Goal: Information Seeking & Learning: Learn about a topic

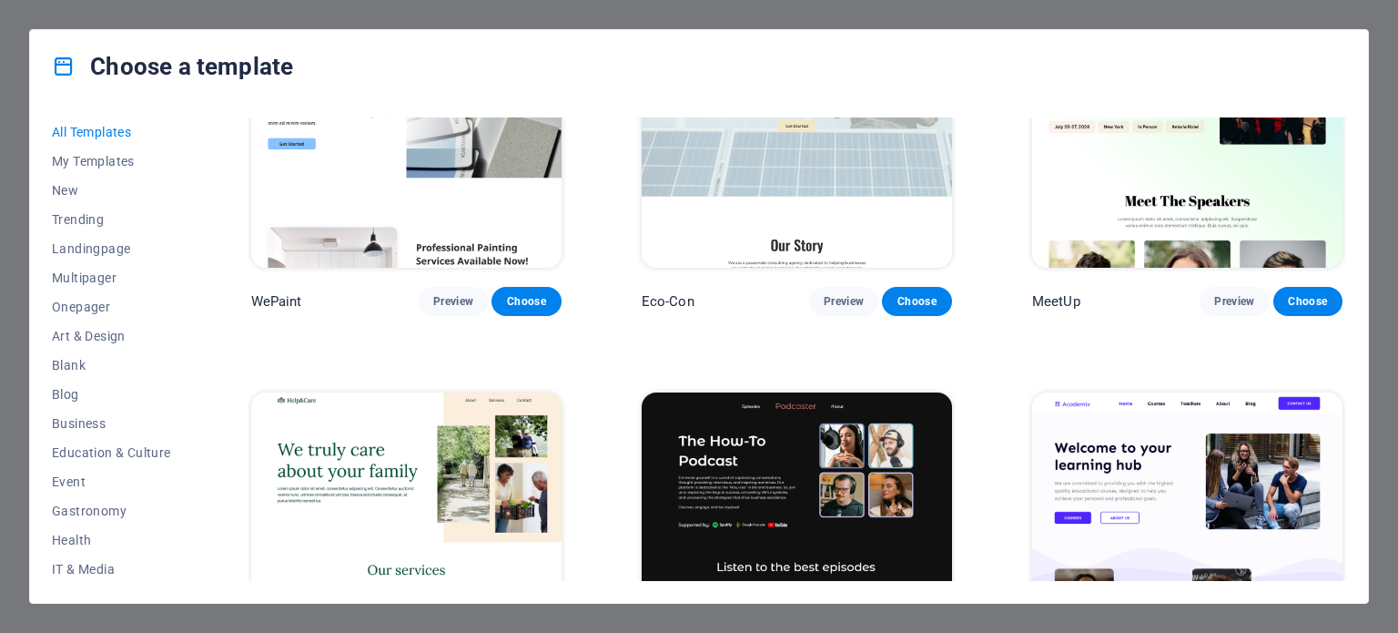
scroll to position [1373, 0]
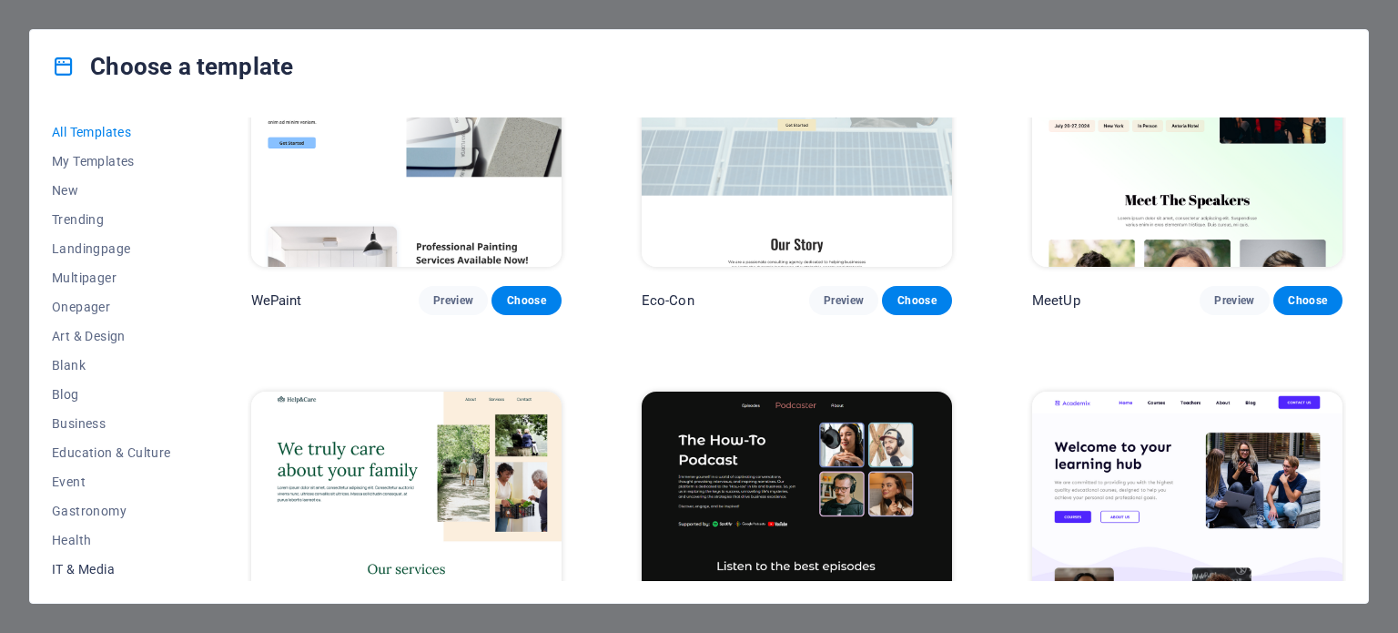
click at [103, 574] on span "IT & Media" at bounding box center [111, 569] width 119 height 15
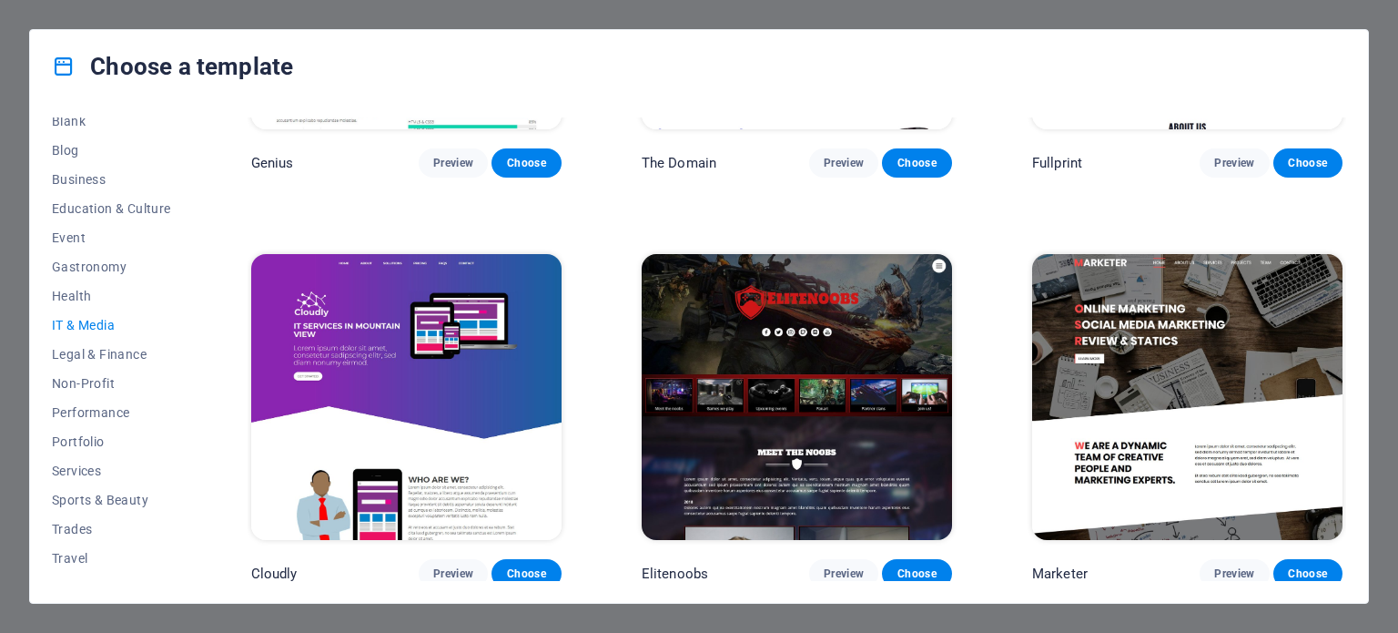
scroll to position [264, 0]
click at [84, 458] on button "Services" at bounding box center [111, 450] width 119 height 29
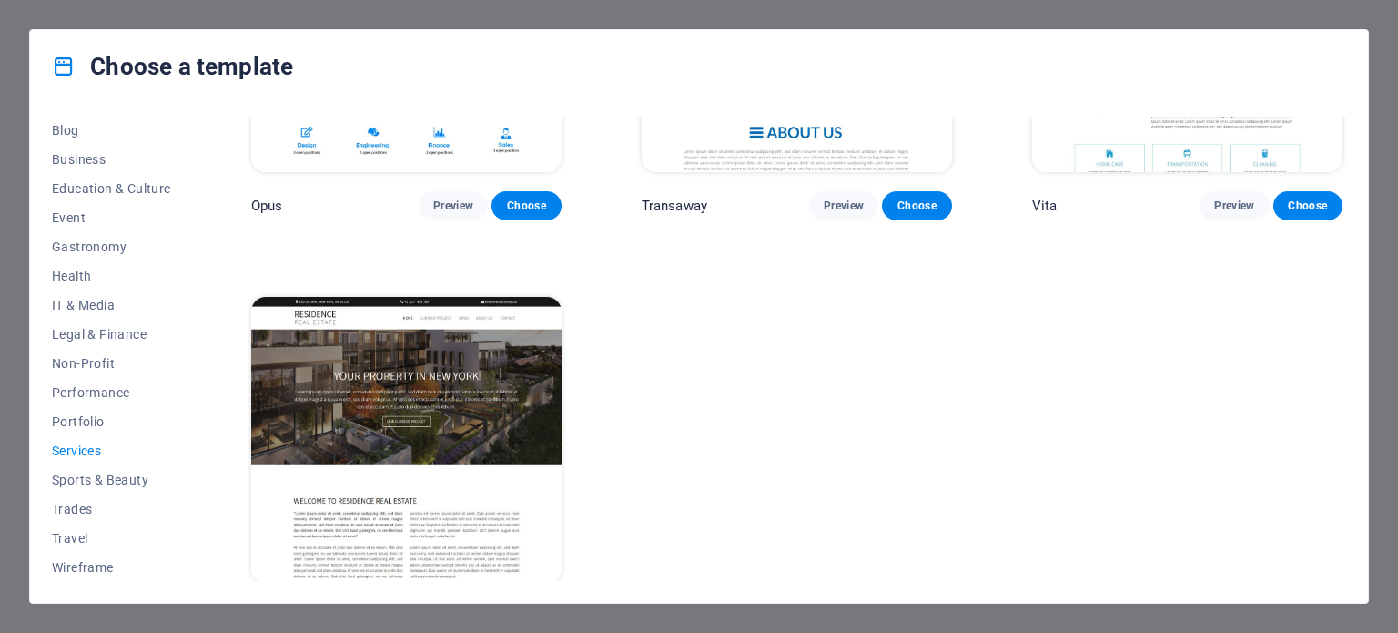
scroll to position [2699, 0]
click at [101, 506] on span "Trades" at bounding box center [111, 509] width 119 height 15
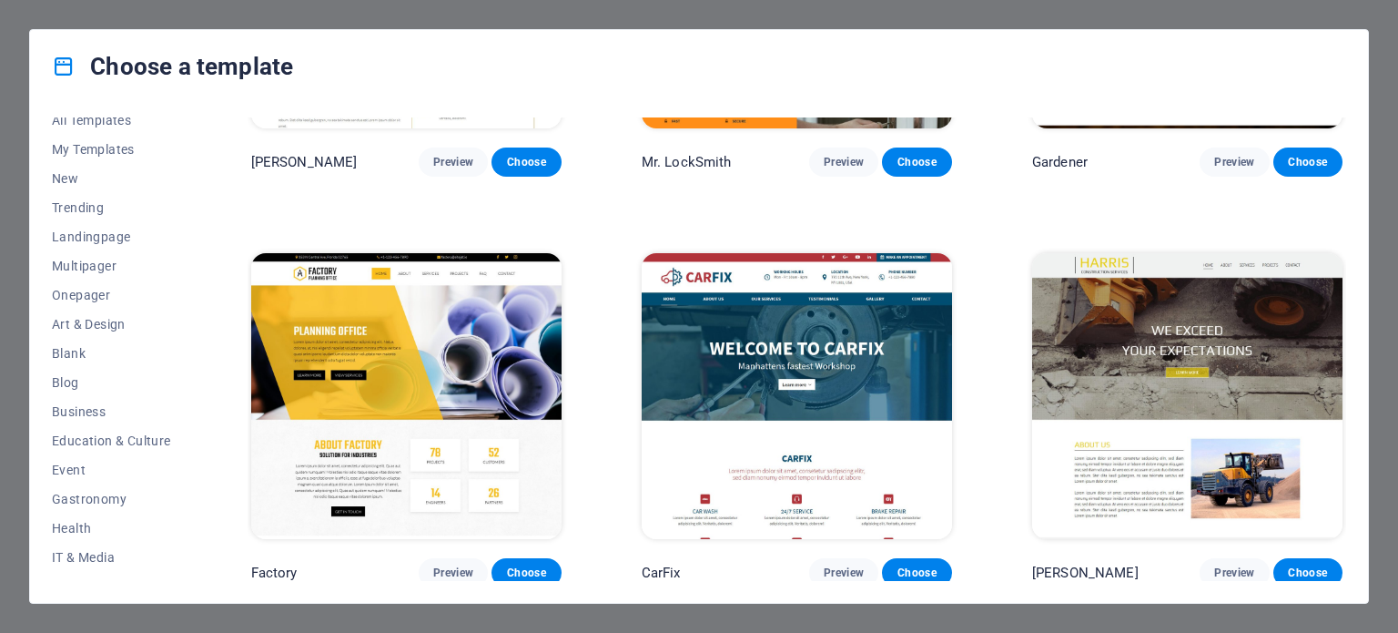
scroll to position [0, 0]
click at [117, 123] on button "All Templates" at bounding box center [111, 131] width 119 height 29
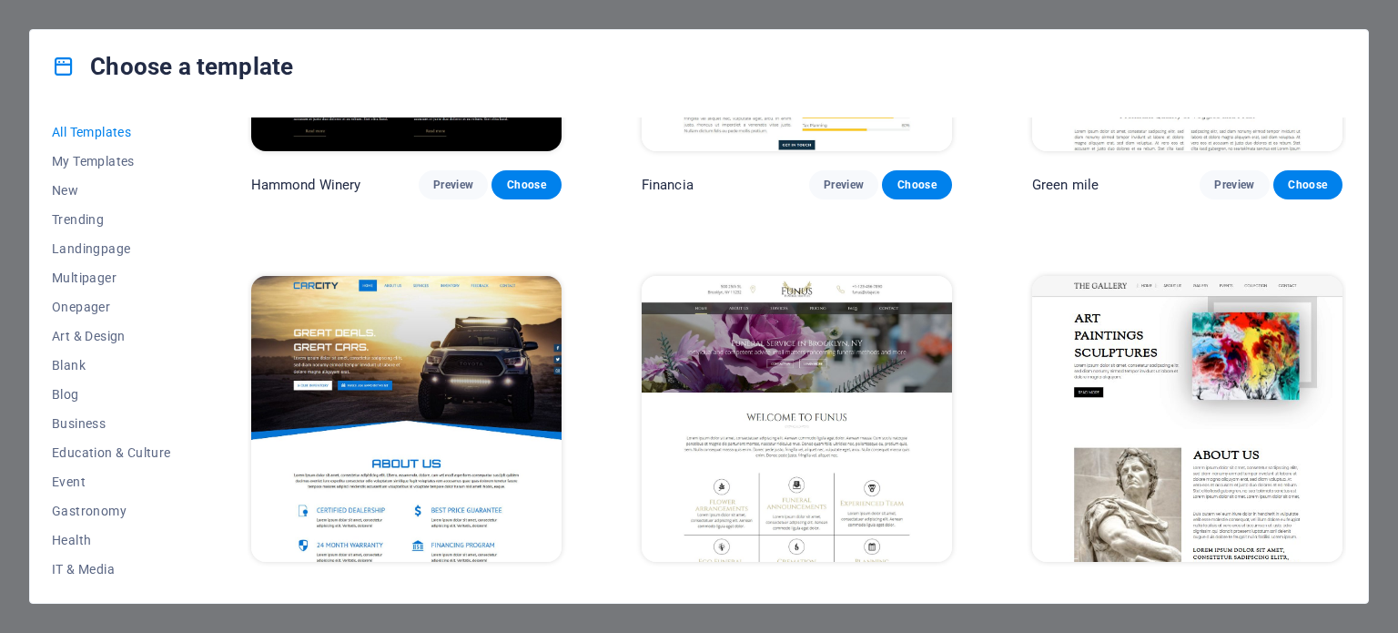
scroll to position [12185, 0]
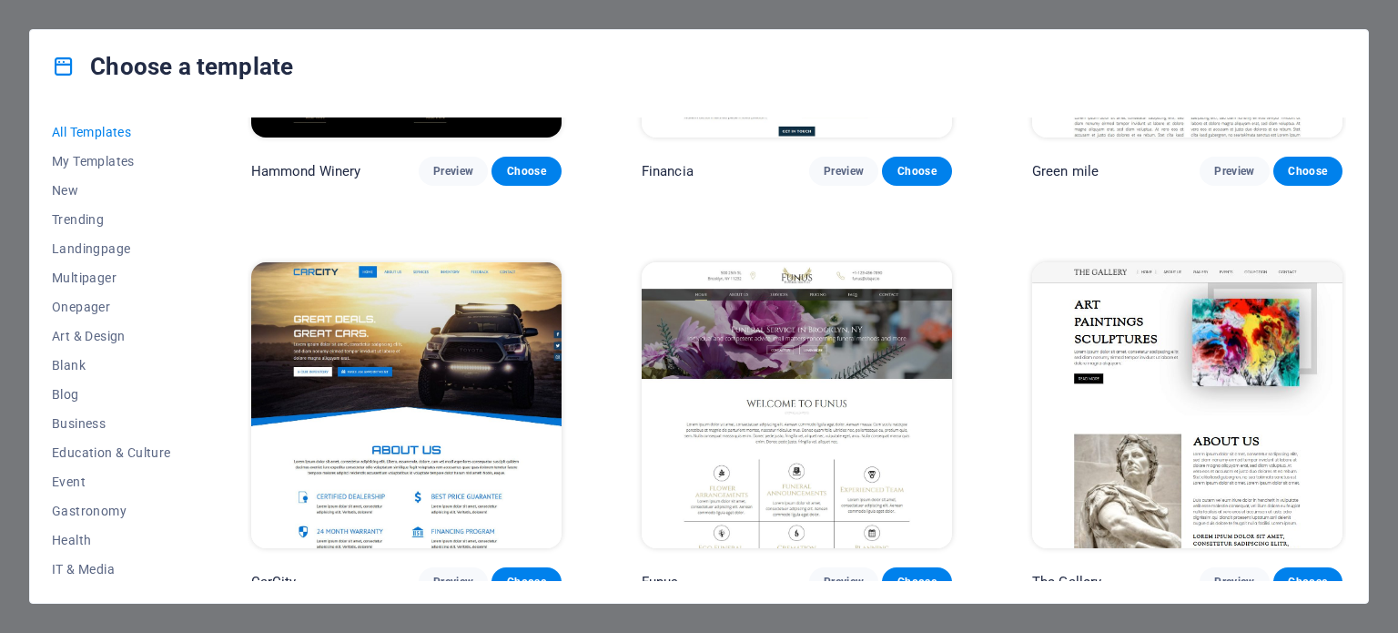
click at [483, 332] on img at bounding box center [406, 405] width 310 height 286
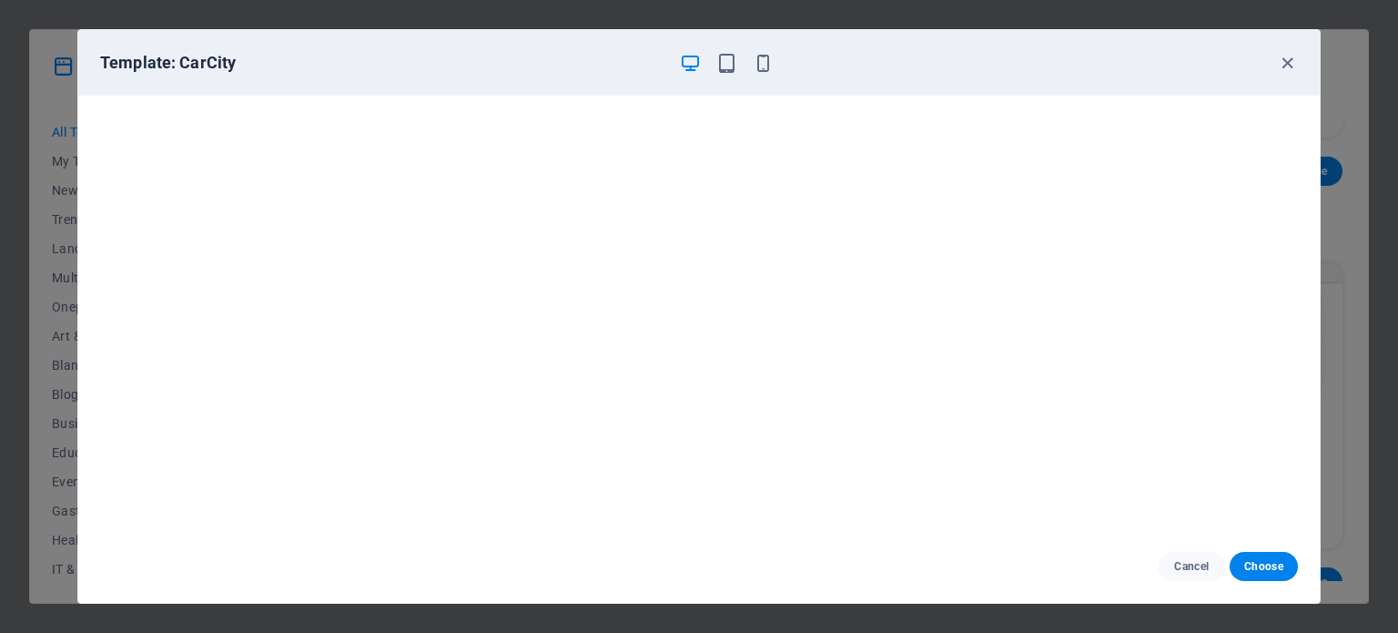
scroll to position [5, 0]
click at [54, 218] on div "Template: CarCity Cancel Choose" at bounding box center [699, 316] width 1398 height 633
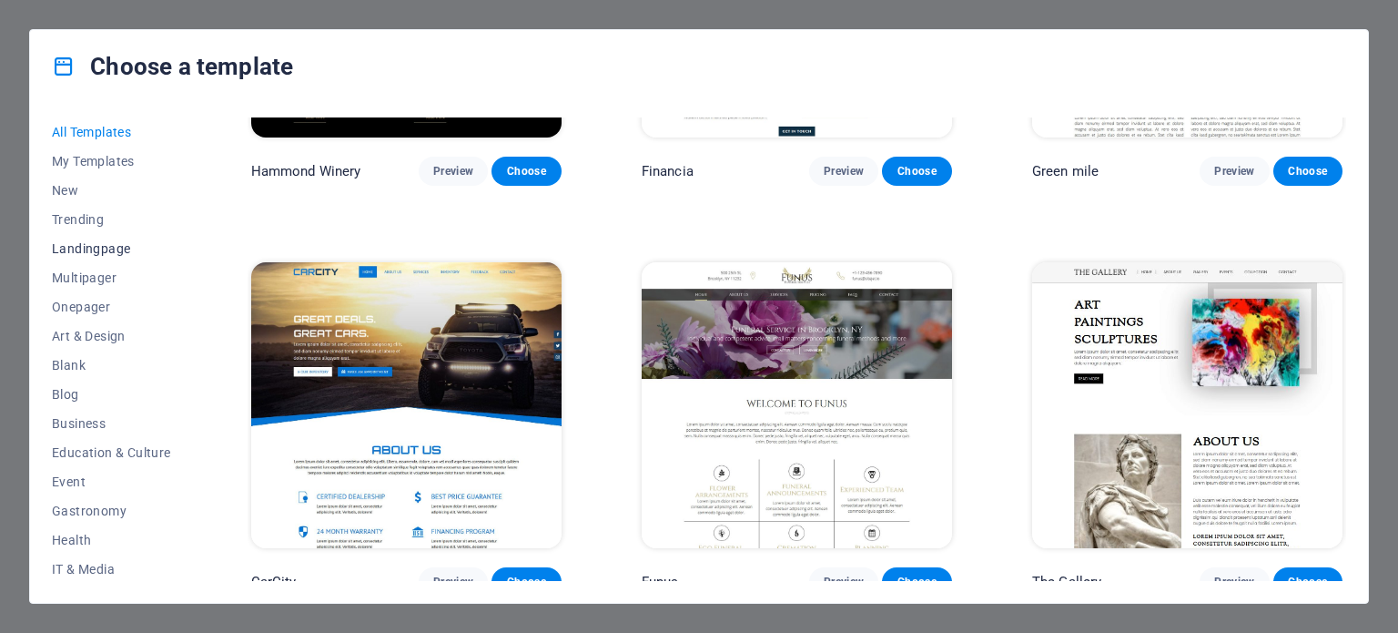
click at [73, 251] on span "Landingpage" at bounding box center [111, 248] width 119 height 15
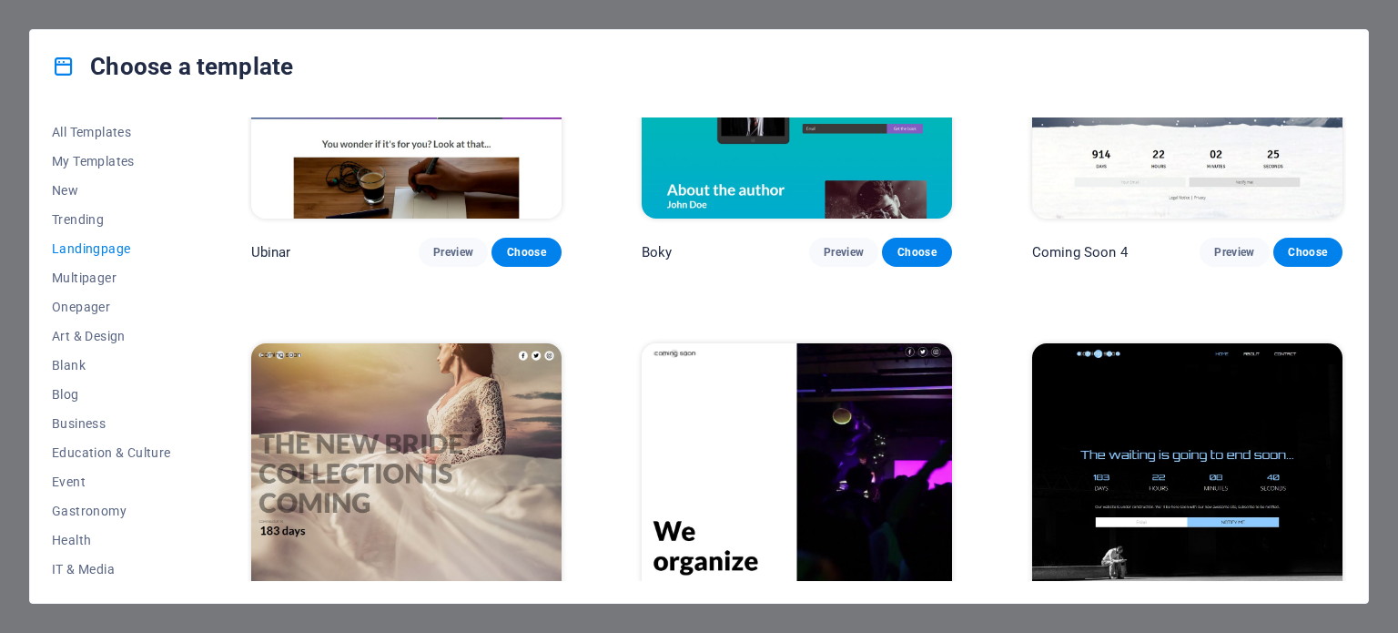
scroll to position [3036, 0]
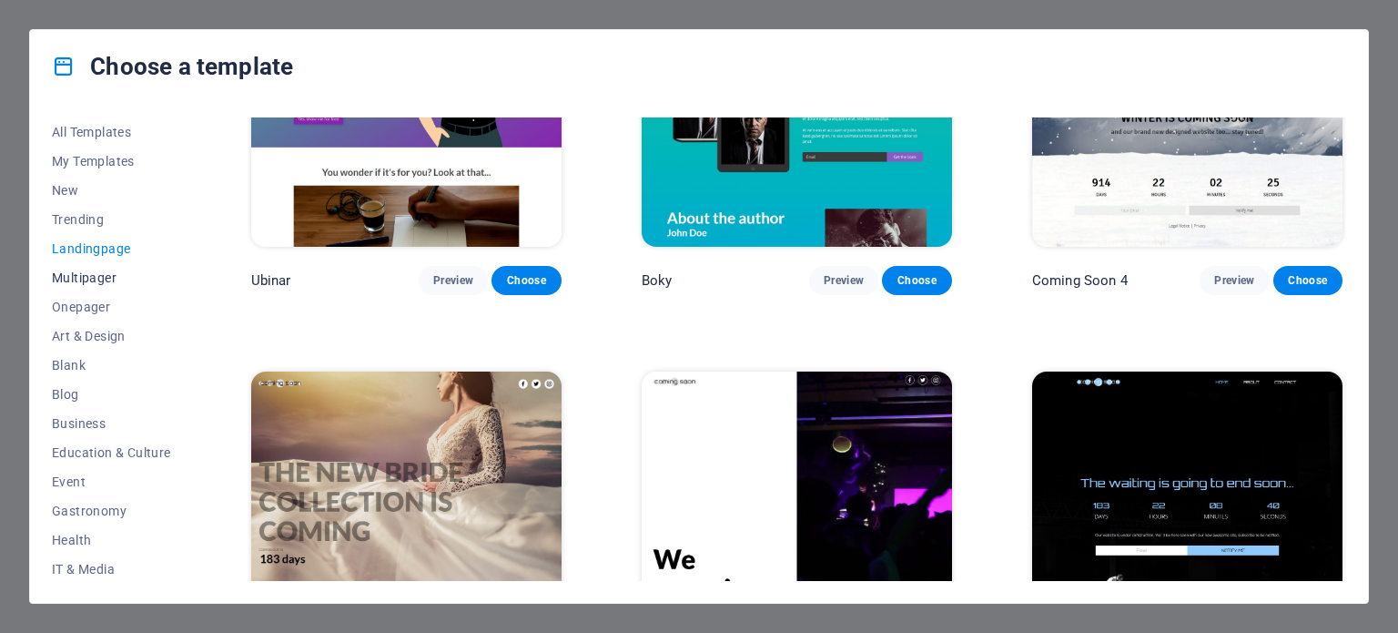
click at [84, 284] on span "Multipager" at bounding box center [111, 277] width 119 height 15
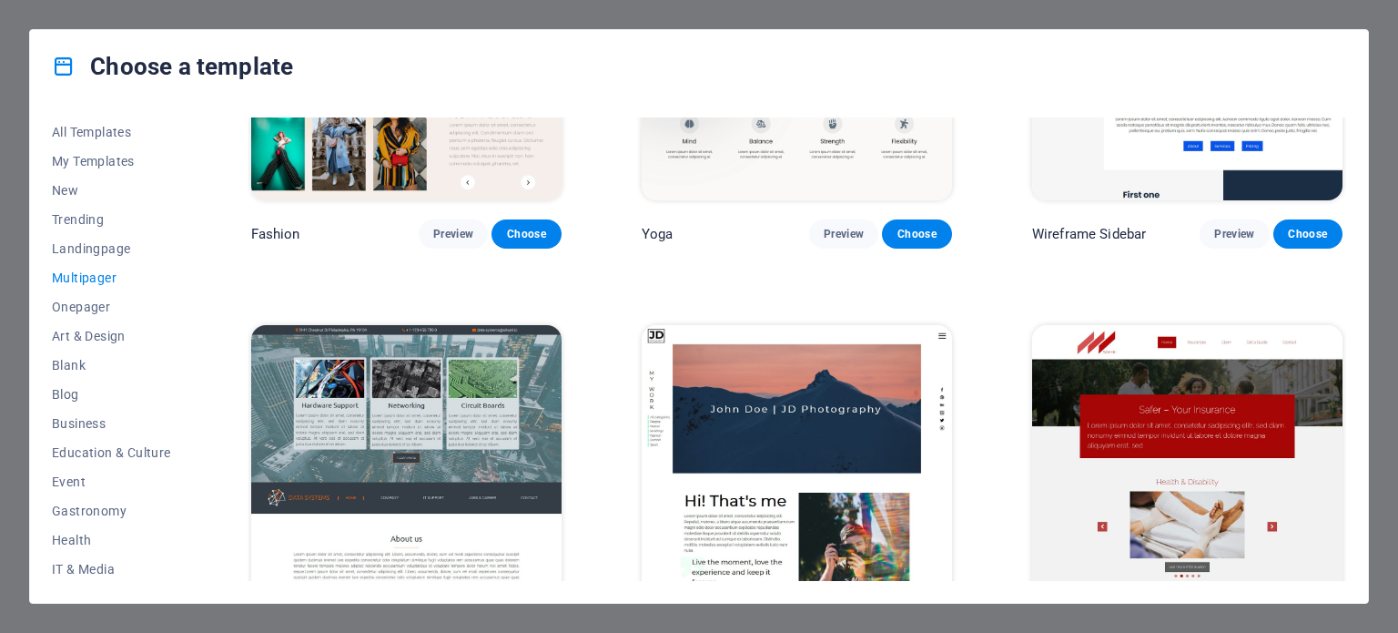
scroll to position [4321, 0]
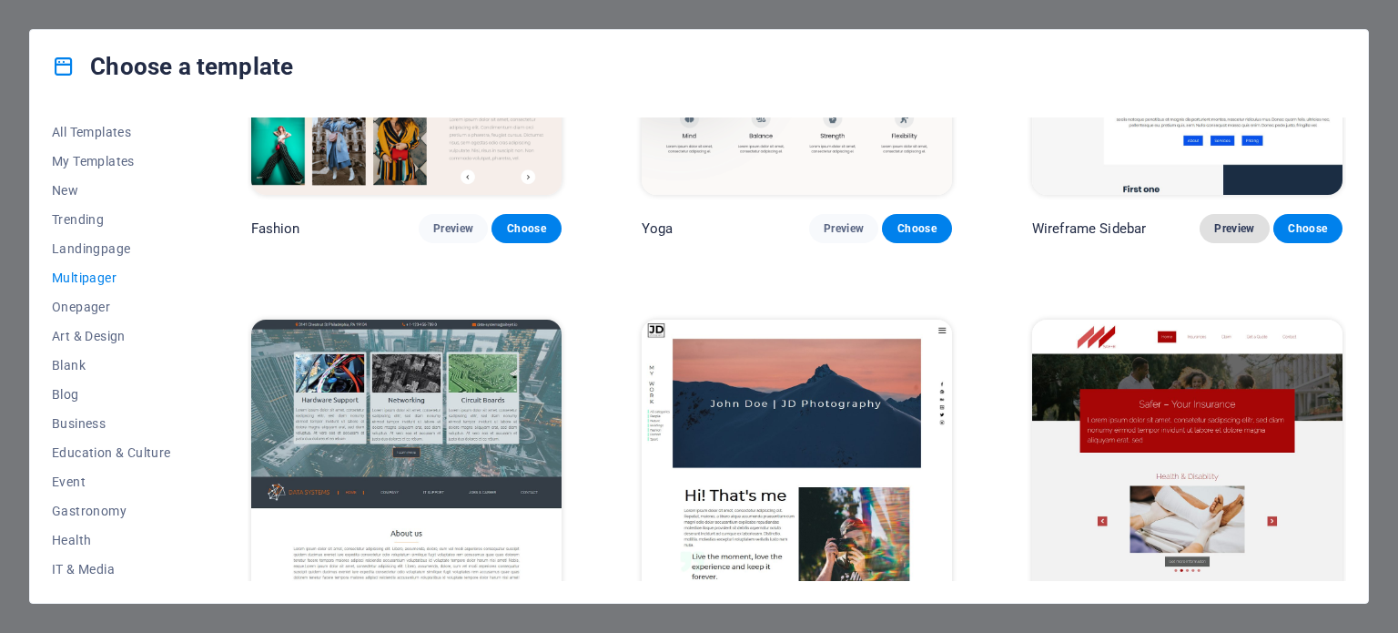
click at [1214, 221] on span "Preview" at bounding box center [1234, 228] width 40 height 15
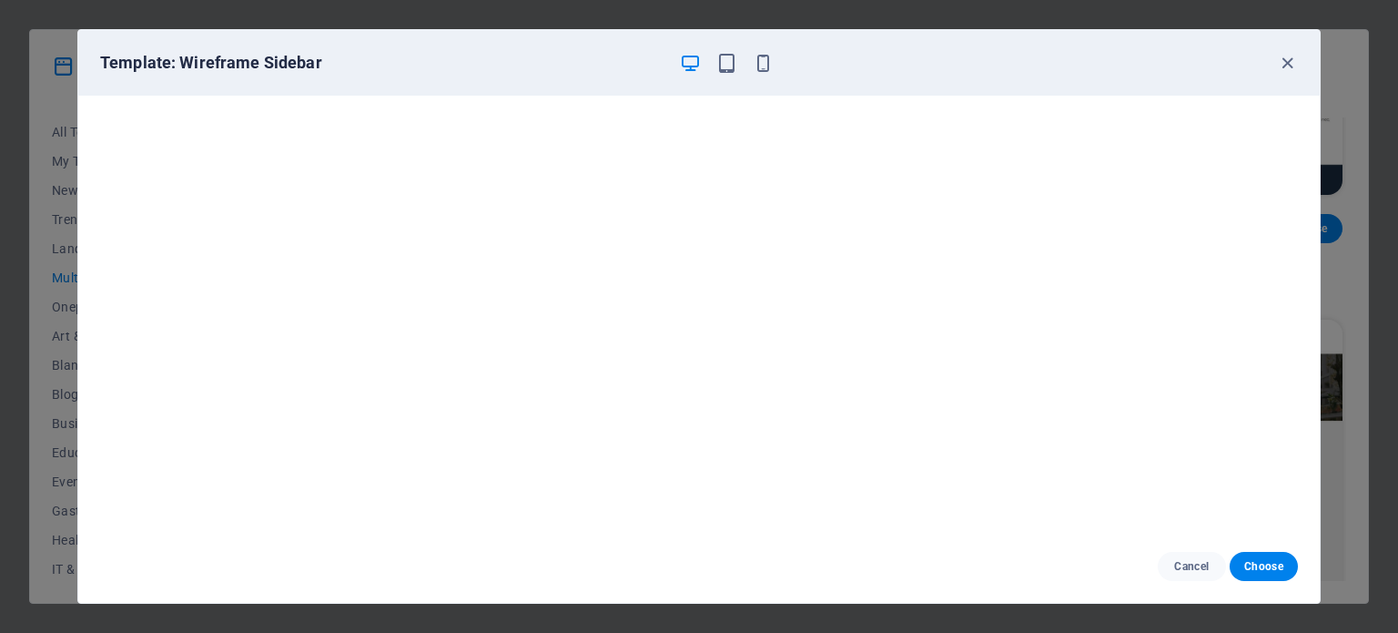
click at [33, 157] on div "Template: Wireframe Sidebar Cancel Choose" at bounding box center [699, 316] width 1398 height 633
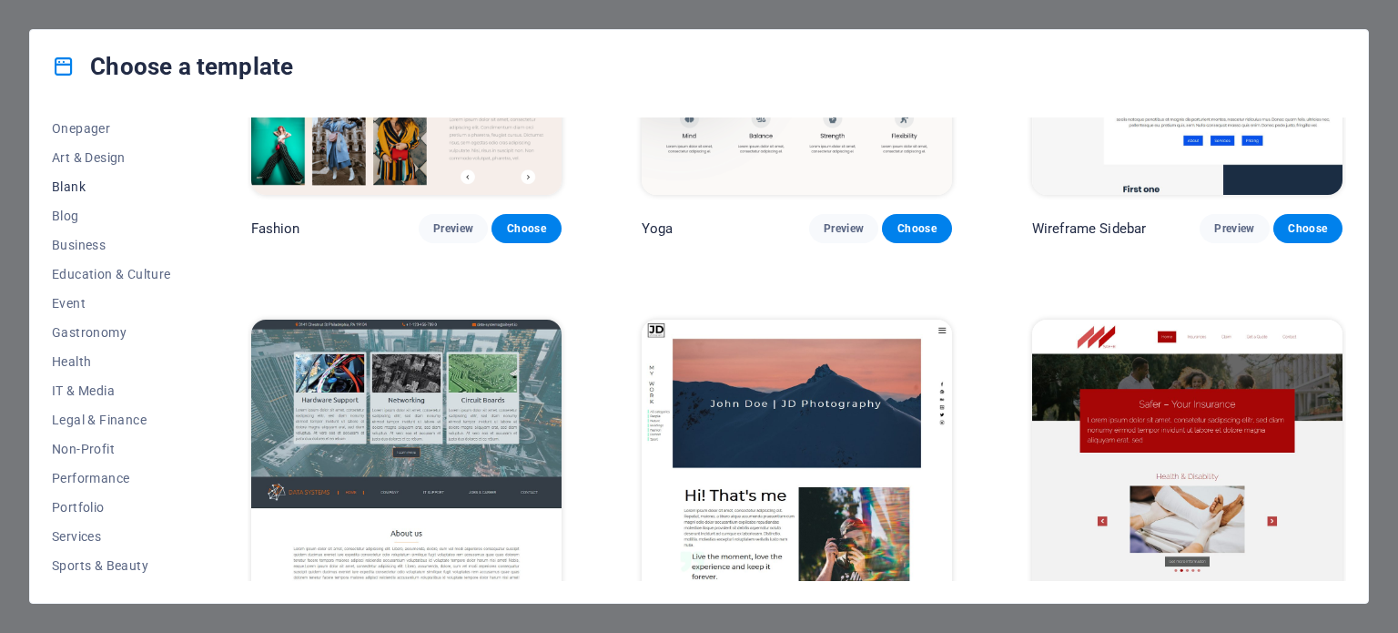
scroll to position [182, 0]
click at [92, 331] on span "Gastronomy" at bounding box center [111, 328] width 119 height 15
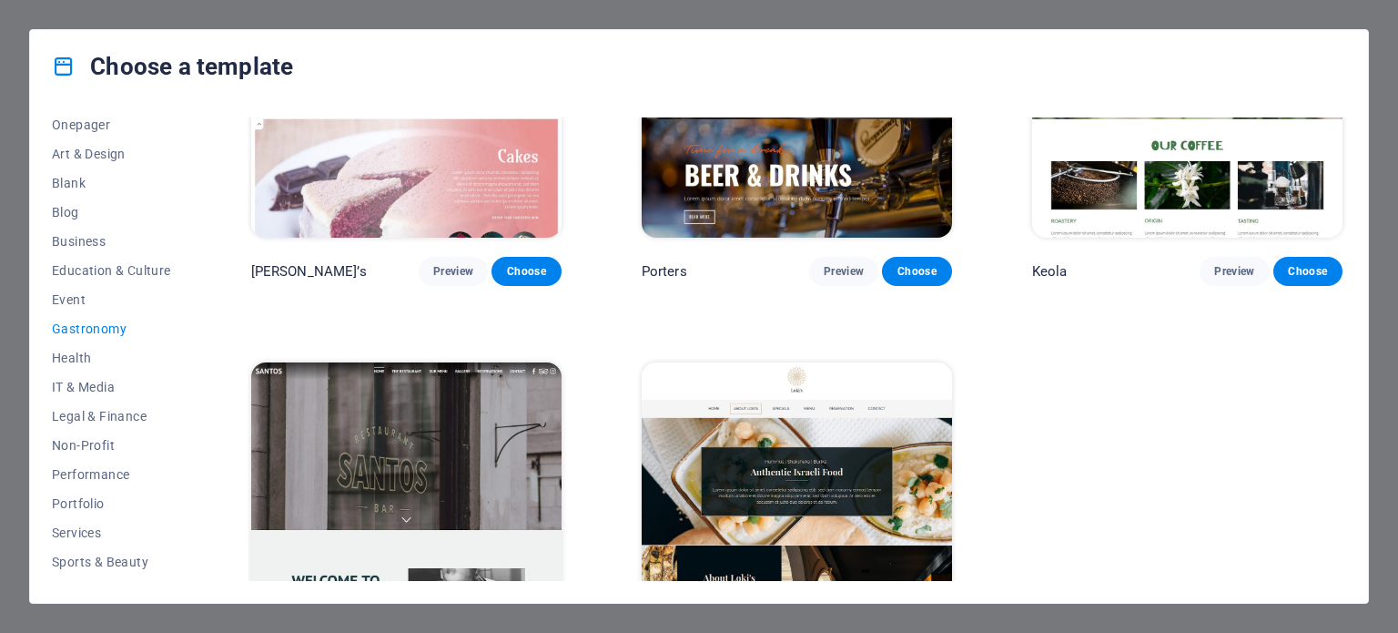
scroll to position [1917, 0]
